Goal: Find specific page/section: Find specific page/section

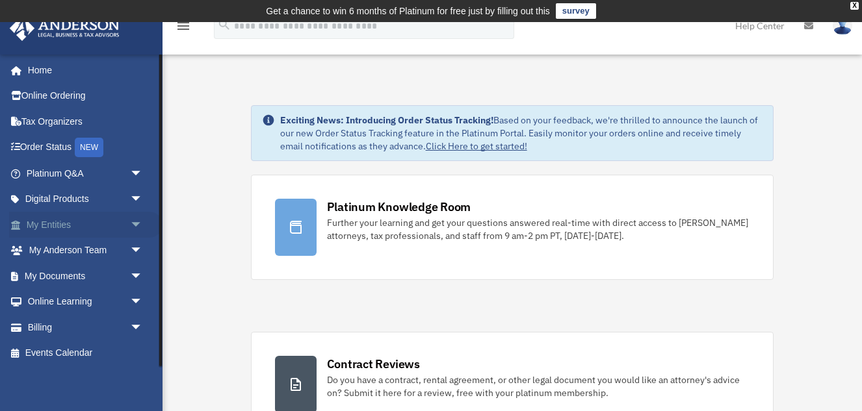
click at [69, 224] on link "My Entities arrow_drop_down" at bounding box center [85, 225] width 153 height 26
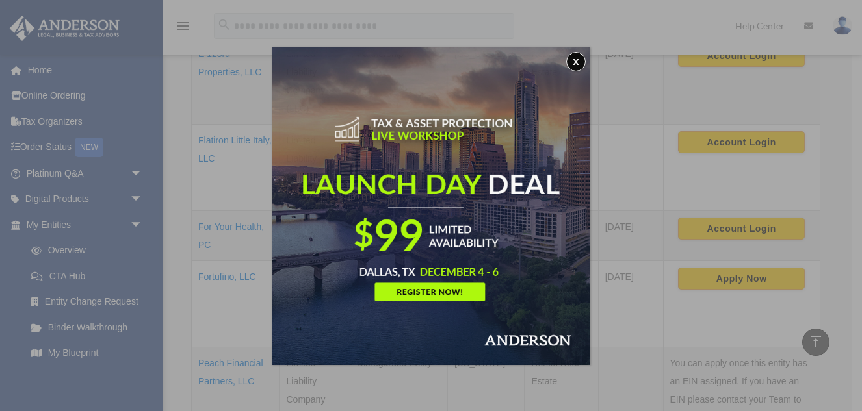
scroll to position [363, 0]
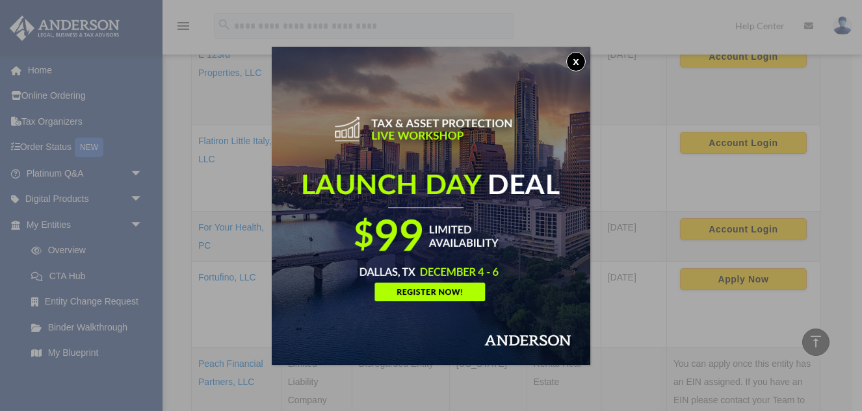
click at [573, 67] on button "x" at bounding box center [575, 61] width 19 height 19
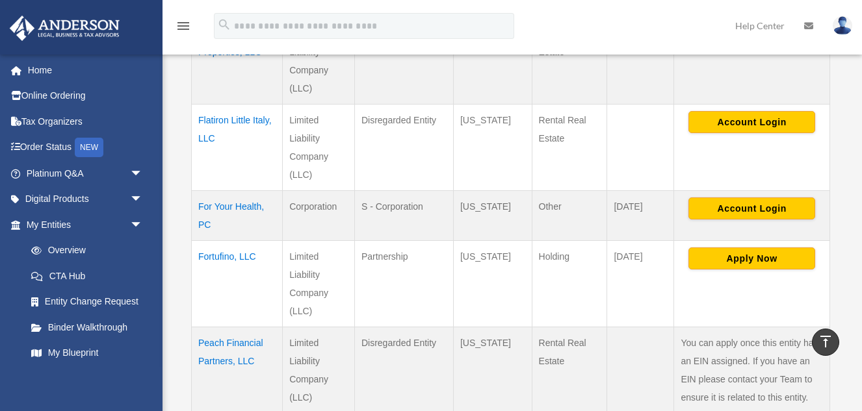
scroll to position [387, 0]
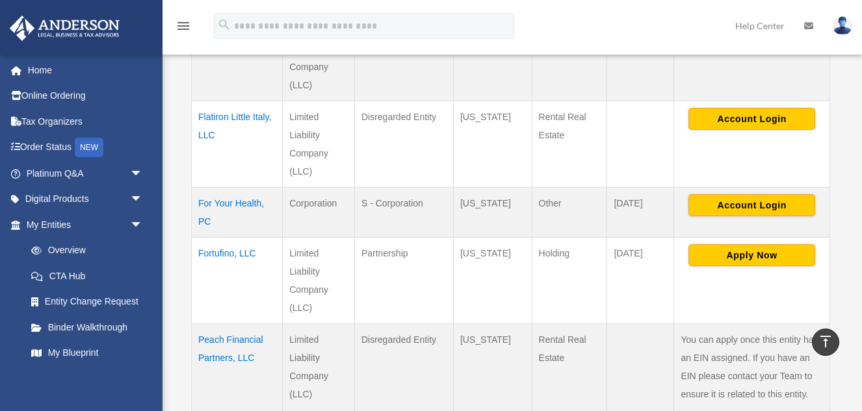
click at [218, 255] on td "Fortufino, LLC" at bounding box center [237, 281] width 91 height 86
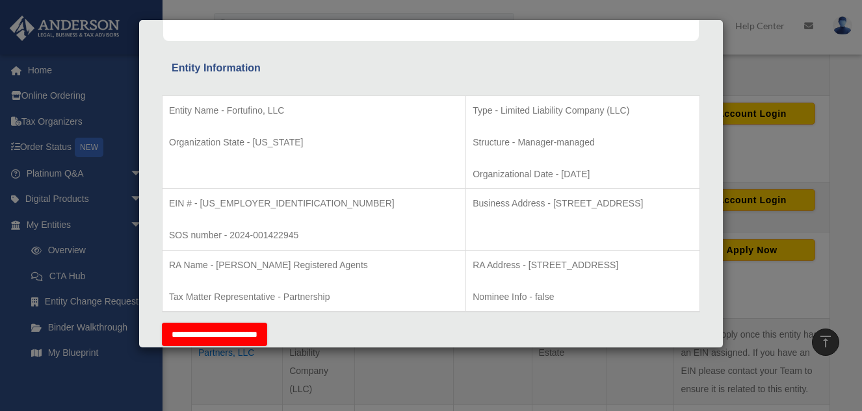
scroll to position [205, 0]
